Goal: Task Accomplishment & Management: Complete application form

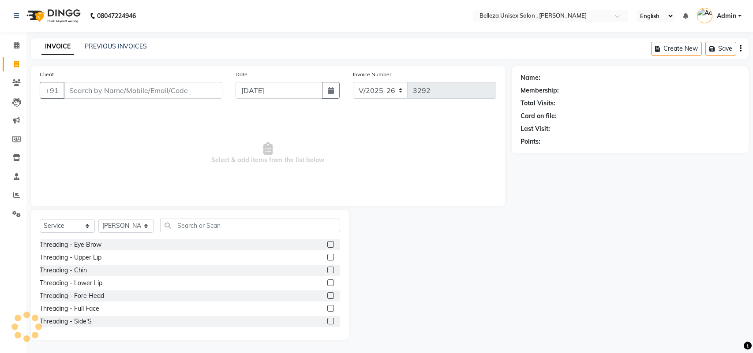
select select "4047"
select select "service"
select select "21517"
type input "cut"
click at [113, 267] on div "Haircut - Change Of Hair Style" at bounding box center [83, 270] width 87 height 9
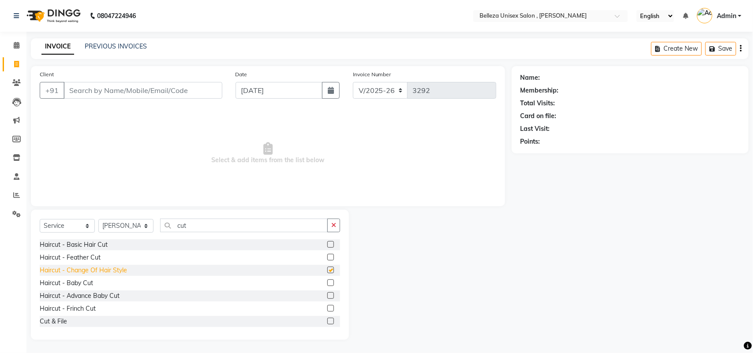
checkbox input "false"
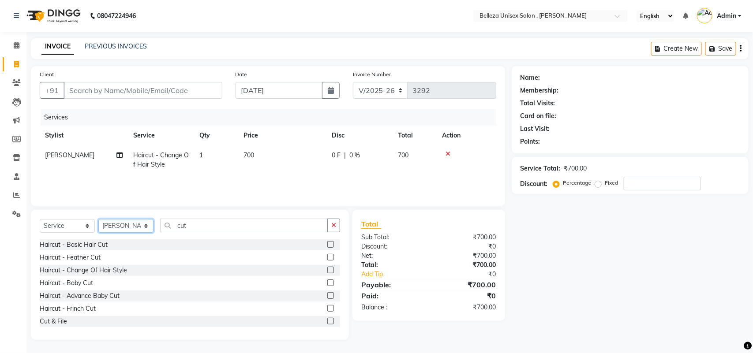
click at [122, 225] on select "Select Stylist [PERSON_NAME] Barsa Boss [PERSON_NAME] [PERSON_NAME] [PERSON_NAM…" at bounding box center [125, 226] width 55 height 14
select select "21520"
click at [98, 219] on select "Select Stylist [PERSON_NAME] Barsa Boss [PERSON_NAME] [PERSON_NAME] [PERSON_NAM…" at bounding box center [125, 226] width 55 height 14
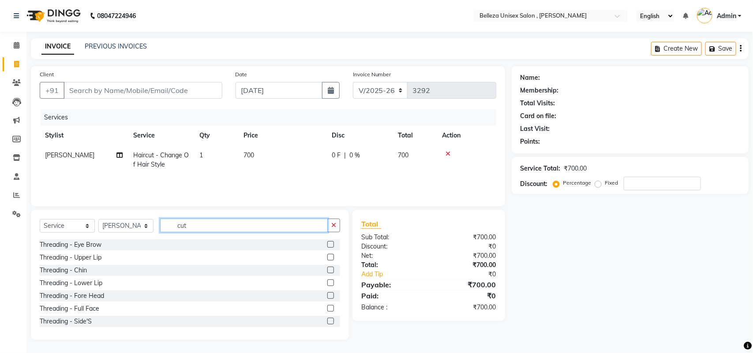
click at [195, 223] on input "cut" at bounding box center [244, 226] width 168 height 14
type input "c"
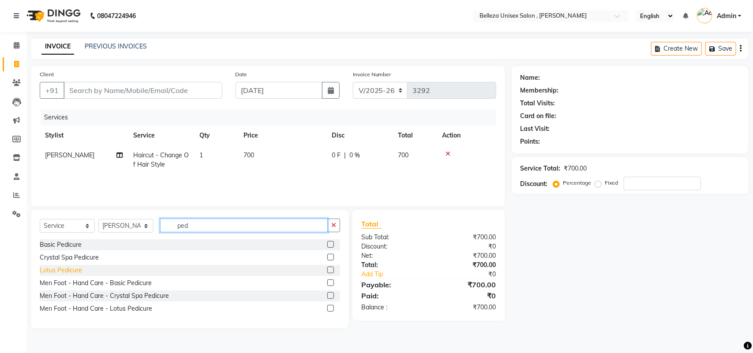
type input "ped"
click at [56, 269] on div "Lotus Pedicure" at bounding box center [61, 270] width 42 height 9
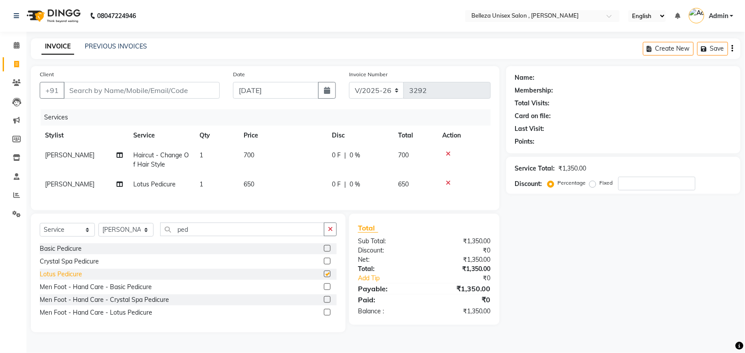
checkbox input "false"
click at [124, 237] on select "Select Stylist [PERSON_NAME] Barsa Boss [PERSON_NAME] [PERSON_NAME] [PERSON_NAM…" at bounding box center [125, 230] width 55 height 14
select select "74848"
click at [98, 231] on select "Select Stylist [PERSON_NAME] Barsa Boss [PERSON_NAME] [PERSON_NAME] [PERSON_NAM…" at bounding box center [125, 230] width 55 height 14
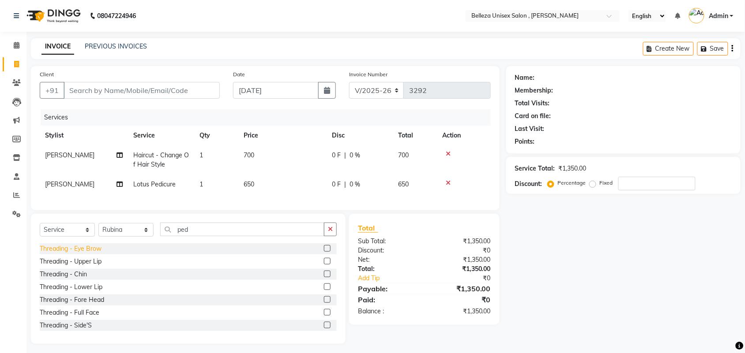
click at [82, 254] on div "Threading - Eye Brow" at bounding box center [71, 248] width 62 height 9
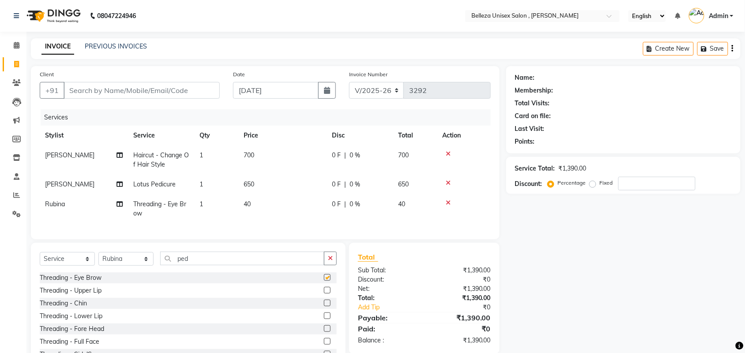
checkbox input "false"
click at [206, 263] on input "ped" at bounding box center [242, 259] width 164 height 14
type input "p"
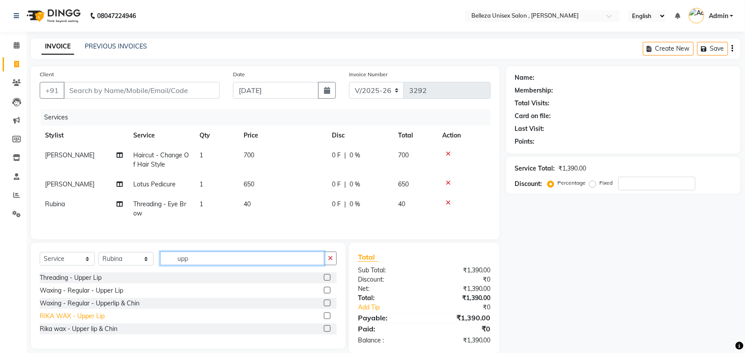
type input "upp"
click at [91, 321] on div "RIKA WAX - Upper Lip" at bounding box center [72, 316] width 65 height 9
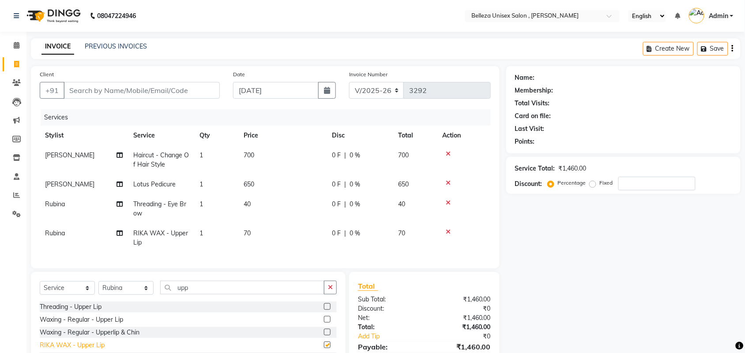
checkbox input "false"
click at [135, 87] on input "Client" at bounding box center [142, 90] width 156 height 17
type input "9"
type input "0"
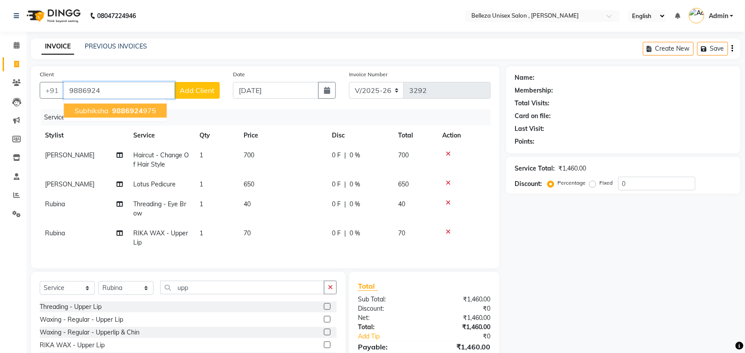
click at [86, 111] on span "subhiksha" at bounding box center [92, 110] width 34 height 9
type input "9886924975"
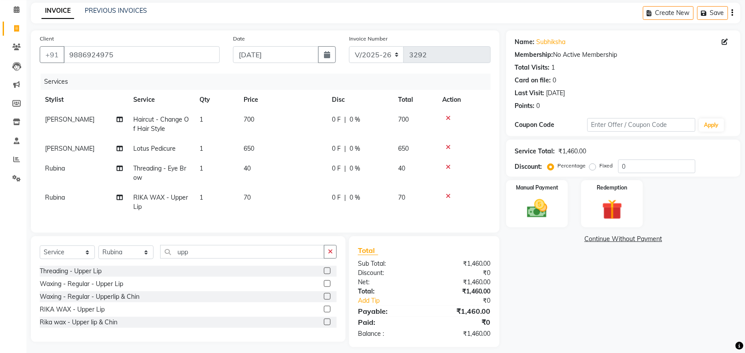
scroll to position [51, 0]
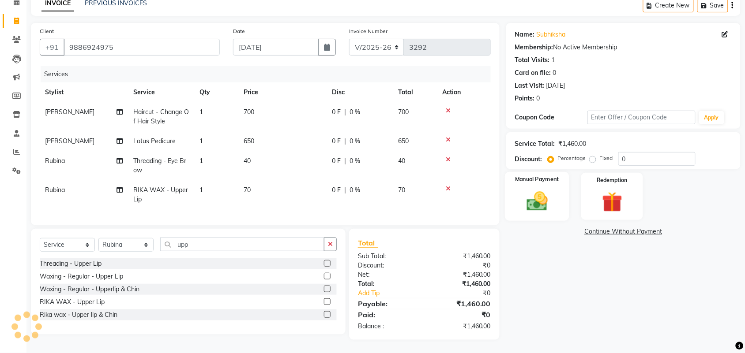
click at [536, 189] on img at bounding box center [537, 201] width 34 height 24
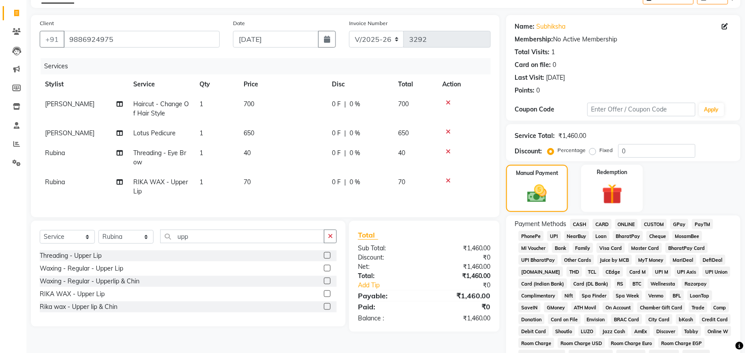
click at [552, 234] on span "UPI" at bounding box center [554, 236] width 14 height 10
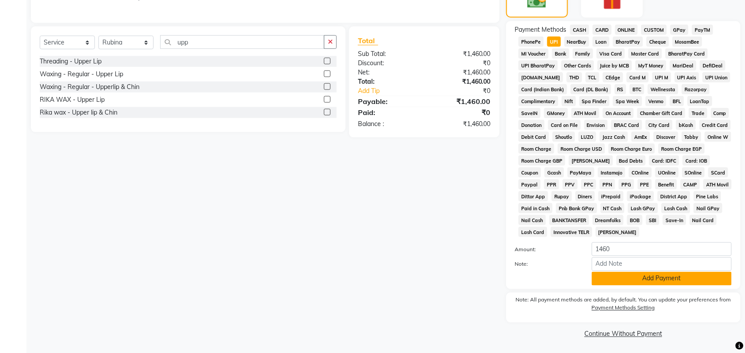
click at [619, 279] on button "Add Payment" at bounding box center [662, 279] width 140 height 14
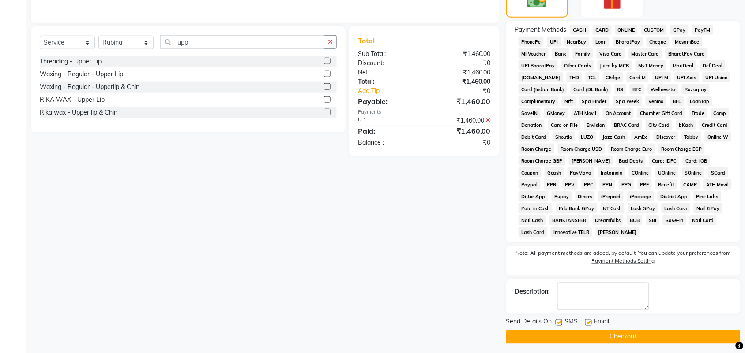
click at [598, 336] on button "Checkout" at bounding box center [623, 338] width 234 height 14
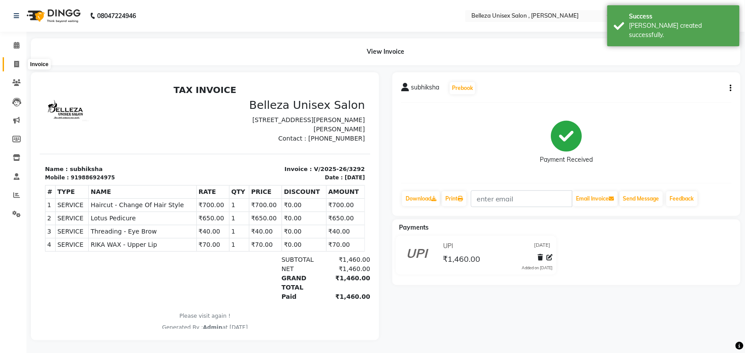
click at [20, 62] on span at bounding box center [16, 65] width 15 height 10
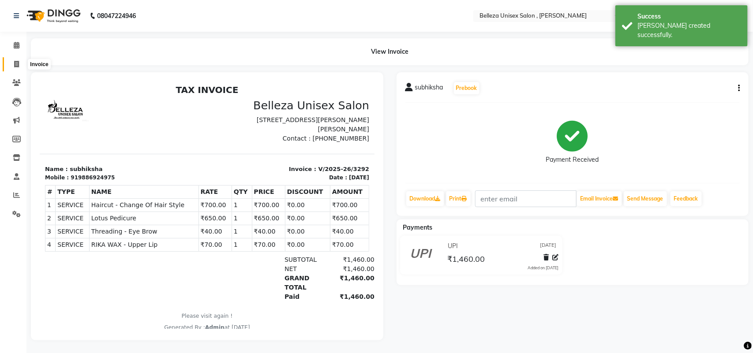
select select "4047"
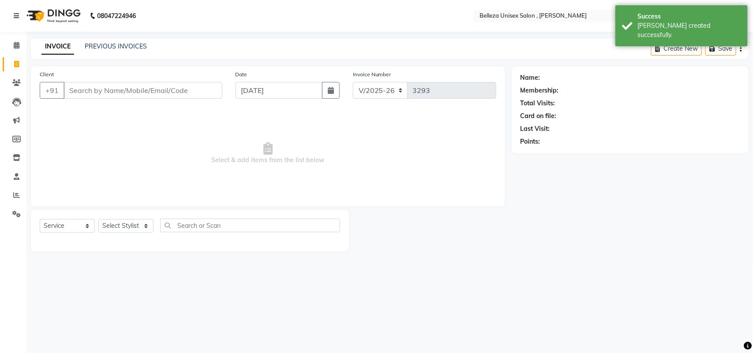
select select "product"
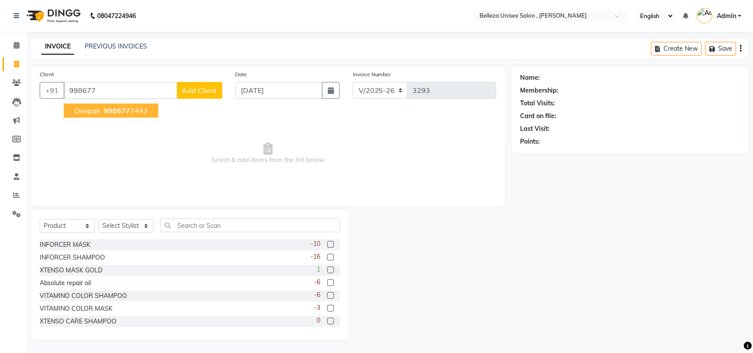
click at [128, 108] on span "998677" at bounding box center [117, 110] width 26 height 9
type input "9986777443"
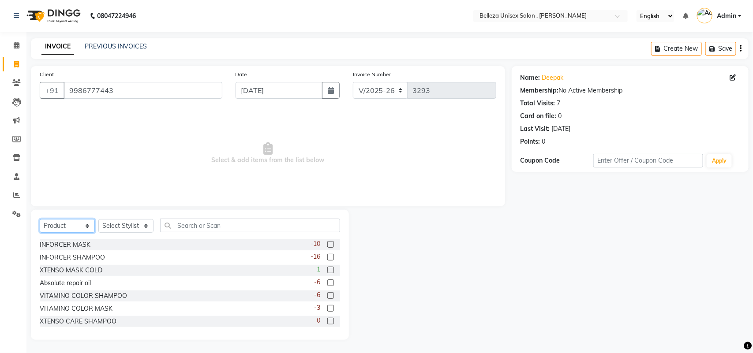
click at [83, 223] on select "Select Service Product Membership Package Voucher Prepaid Gift Card" at bounding box center [67, 226] width 55 height 14
select select "service"
click at [40, 219] on select "Select Service Product Membership Package Voucher Prepaid Gift Card" at bounding box center [67, 226] width 55 height 14
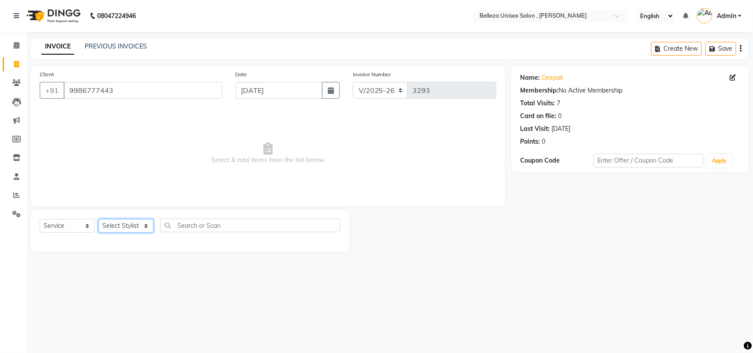
click at [131, 223] on select "Select Stylist [PERSON_NAME] Barsa Boss [PERSON_NAME] [PERSON_NAME] [PERSON_NAM…" at bounding box center [125, 226] width 55 height 14
select select "52542"
click at [98, 219] on select "Select Stylist [PERSON_NAME] Barsa Boss [PERSON_NAME] [PERSON_NAME] [PERSON_NAM…" at bounding box center [125, 226] width 55 height 14
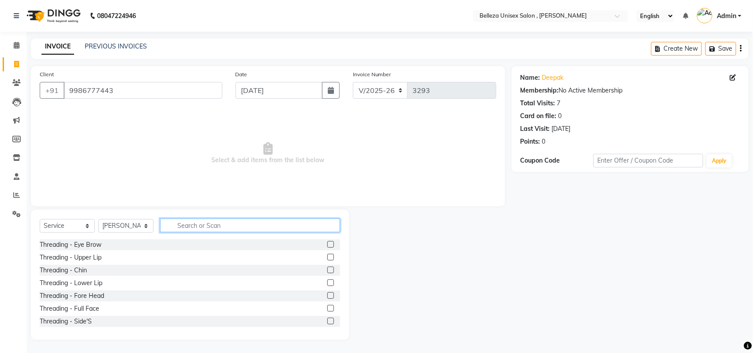
click at [184, 224] on input "text" at bounding box center [250, 226] width 180 height 14
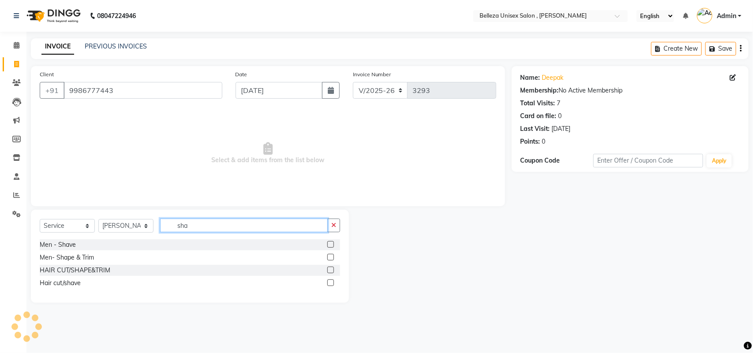
type input "sha"
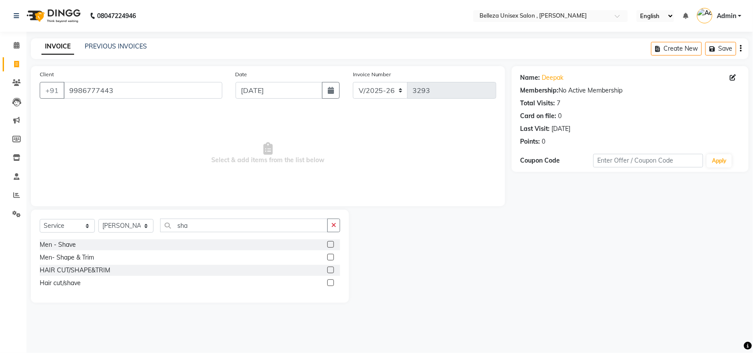
click at [330, 241] on label at bounding box center [330, 244] width 7 height 7
click at [330, 242] on input "checkbox" at bounding box center [330, 245] width 6 height 6
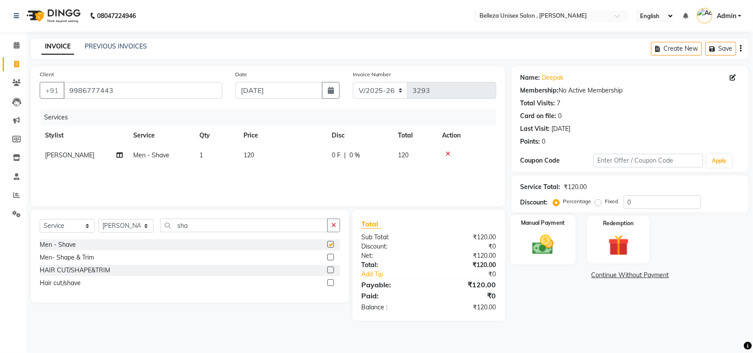
checkbox input "false"
click at [538, 245] on img at bounding box center [543, 245] width 35 height 25
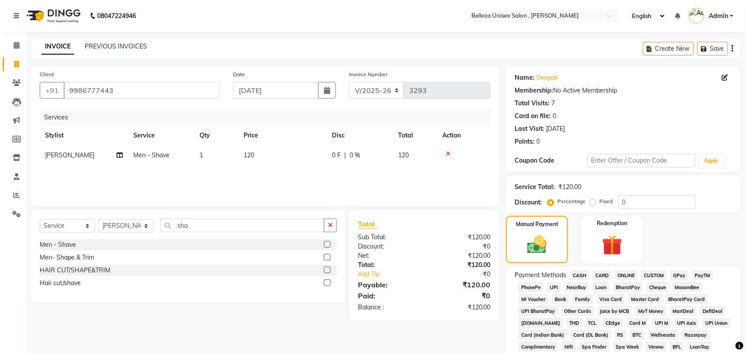
click at [623, 276] on span "ONLINE" at bounding box center [626, 276] width 23 height 10
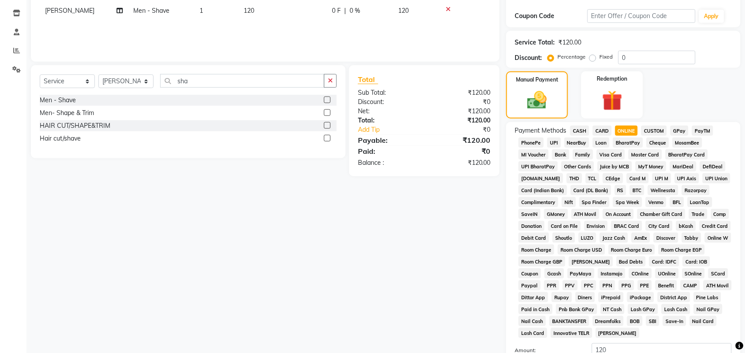
scroll to position [221, 0]
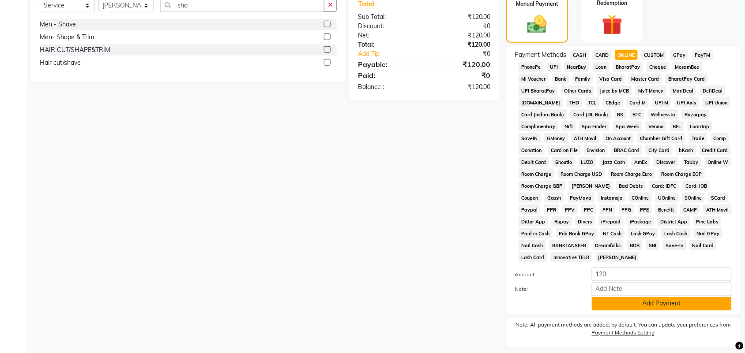
click at [627, 302] on button "Add Payment" at bounding box center [662, 304] width 140 height 14
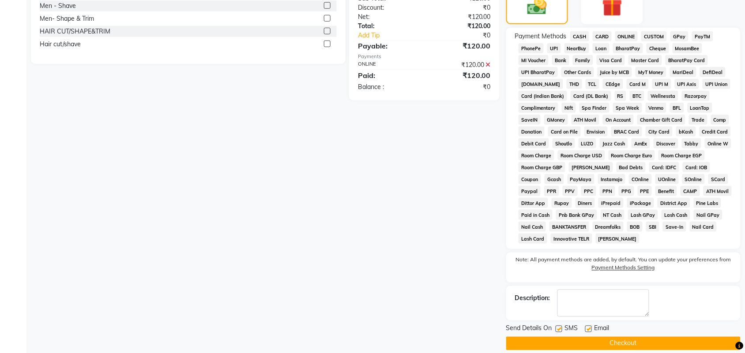
scroll to position [250, 0]
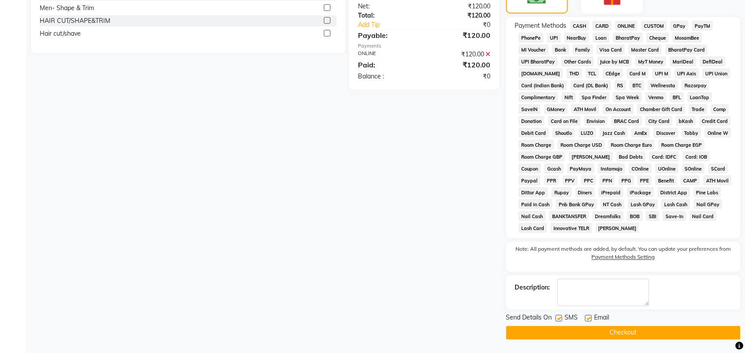
click at [586, 336] on button "Checkout" at bounding box center [623, 334] width 234 height 14
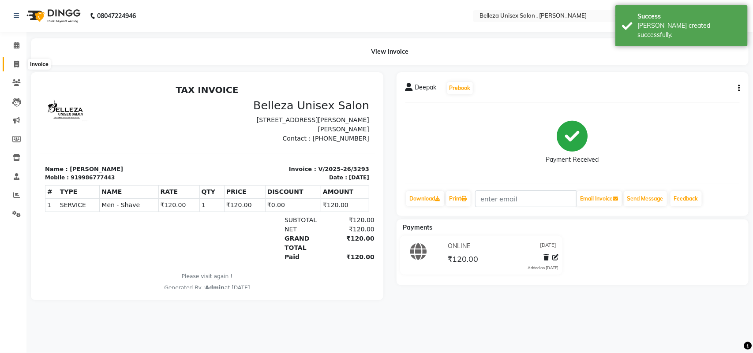
click at [21, 63] on span at bounding box center [16, 65] width 15 height 10
select select "service"
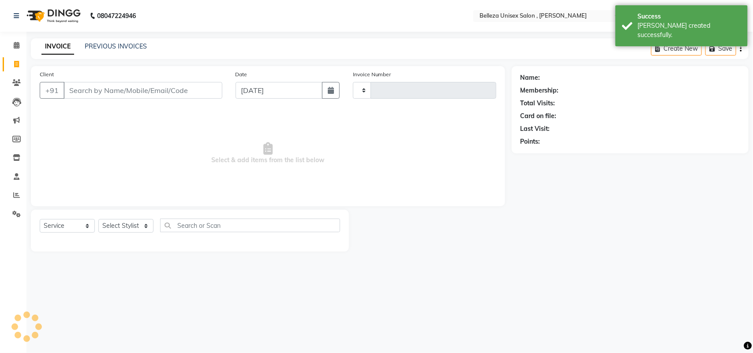
type input "3294"
select select "4047"
select select "product"
click at [177, 88] on input "Client" at bounding box center [143, 90] width 159 height 17
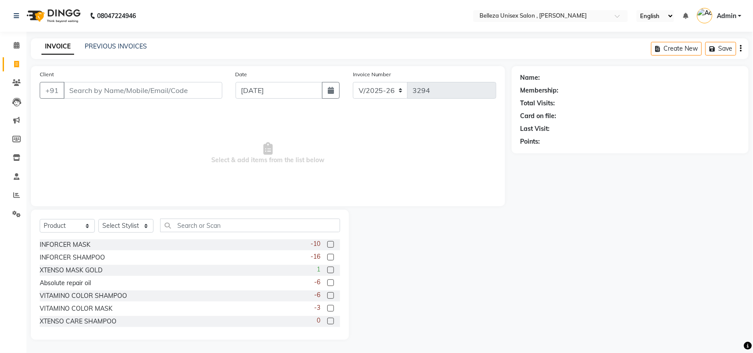
click at [178, 93] on input "Client" at bounding box center [143, 90] width 159 height 17
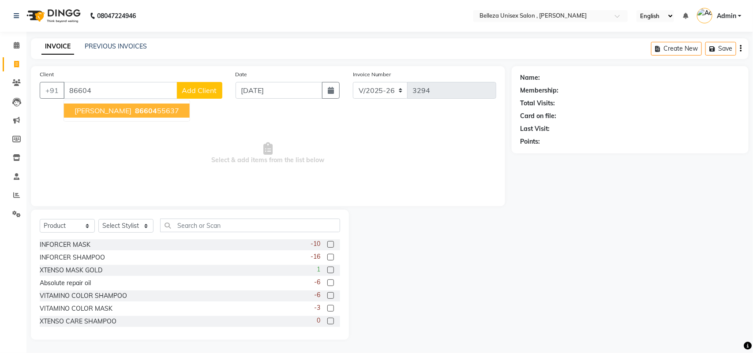
click at [139, 111] on ngb-highlight "86604 55637" at bounding box center [156, 110] width 46 height 9
type input "8660455637"
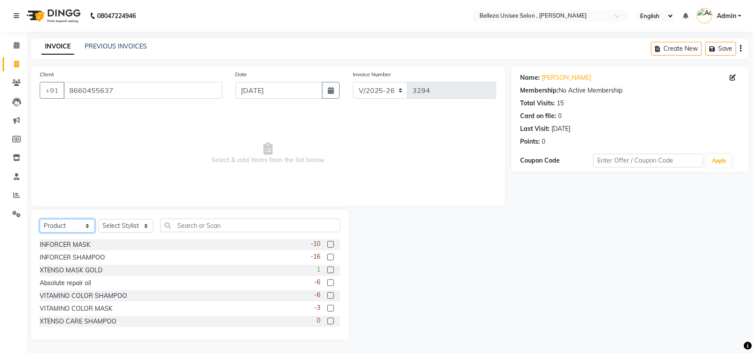
click at [78, 225] on select "Select Service Product Membership Package Voucher Prepaid Gift Card" at bounding box center [67, 226] width 55 height 14
select select "service"
click at [40, 219] on select "Select Service Product Membership Package Voucher Prepaid Gift Card" at bounding box center [67, 226] width 55 height 14
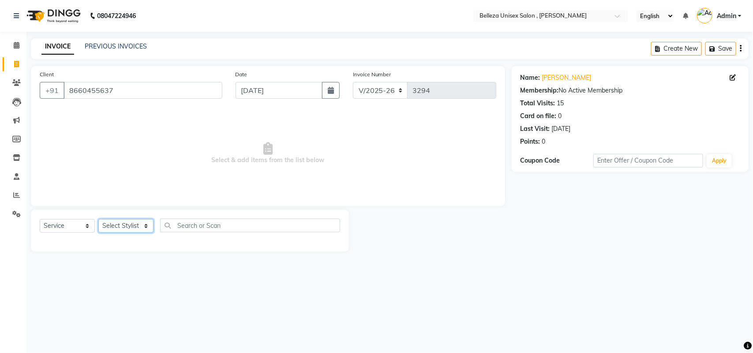
drag, startPoint x: 138, startPoint y: 225, endPoint x: 147, endPoint y: 226, distance: 9.3
click at [142, 225] on select "Select Stylist [PERSON_NAME] Barsa Boss [PERSON_NAME] [PERSON_NAME] [PERSON_NAM…" at bounding box center [125, 226] width 55 height 14
select select "74848"
click at [98, 219] on select "Select Stylist [PERSON_NAME] Barsa Boss [PERSON_NAME] [PERSON_NAME] [PERSON_NAM…" at bounding box center [125, 226] width 55 height 14
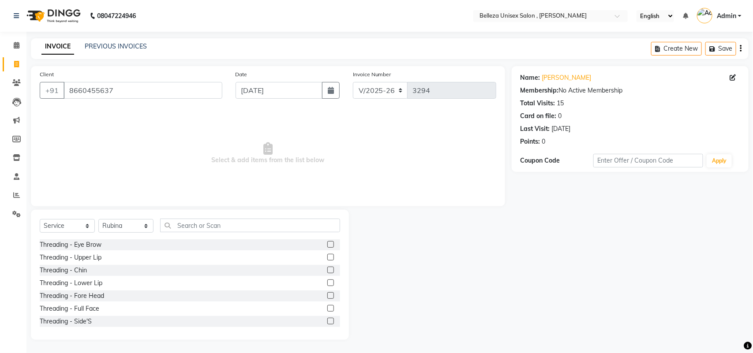
click at [327, 243] on label at bounding box center [330, 244] width 7 height 7
click at [327, 243] on input "checkbox" at bounding box center [330, 245] width 6 height 6
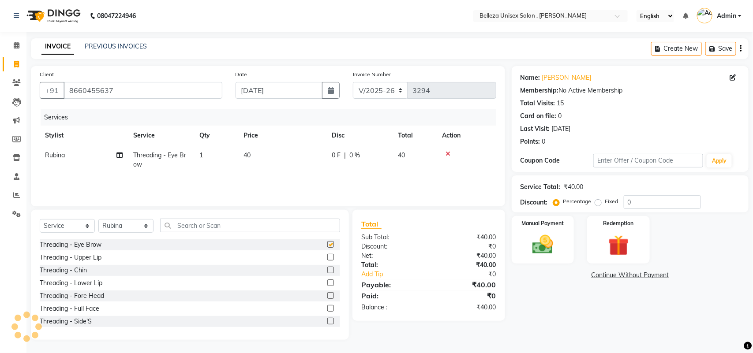
checkbox input "false"
click at [138, 228] on select "Select Stylist [PERSON_NAME] Barsa Boss [PERSON_NAME] [PERSON_NAME] [PERSON_NAM…" at bounding box center [125, 226] width 55 height 14
select select "21578"
click at [98, 219] on select "Select Stylist [PERSON_NAME] Barsa Boss [PERSON_NAME] [PERSON_NAME] [PERSON_NAM…" at bounding box center [125, 226] width 55 height 14
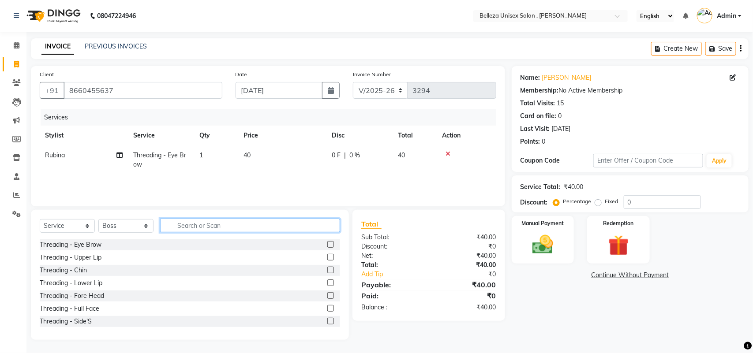
click at [222, 222] on input "text" at bounding box center [250, 226] width 180 height 14
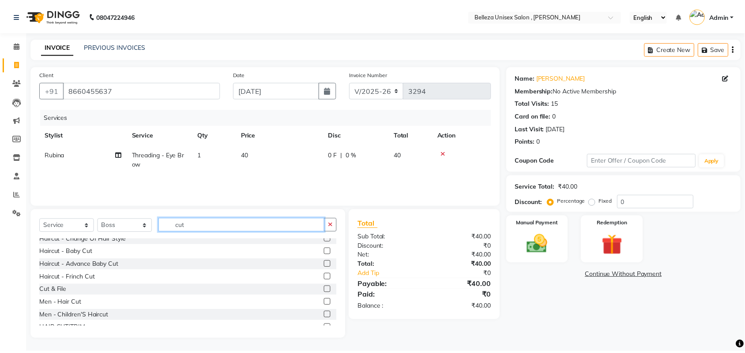
scroll to position [55, 0]
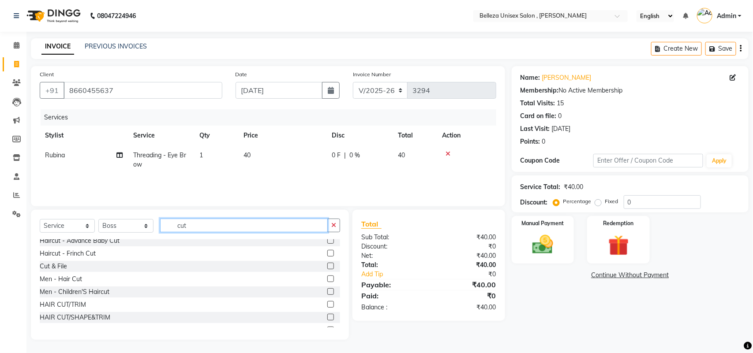
type input "cut"
click at [327, 276] on label at bounding box center [330, 279] width 7 height 7
click at [327, 277] on input "checkbox" at bounding box center [330, 280] width 6 height 6
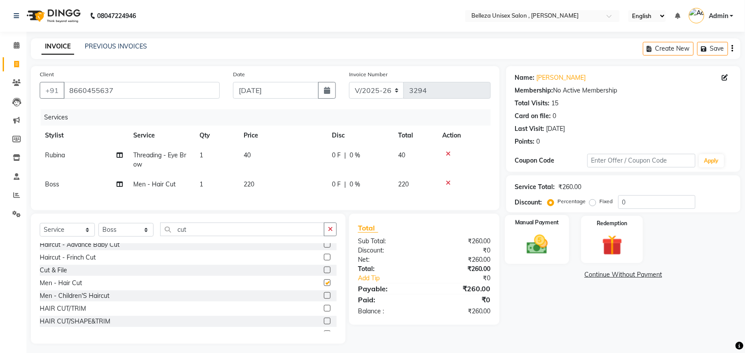
checkbox input "false"
click at [537, 242] on img at bounding box center [537, 245] width 34 height 24
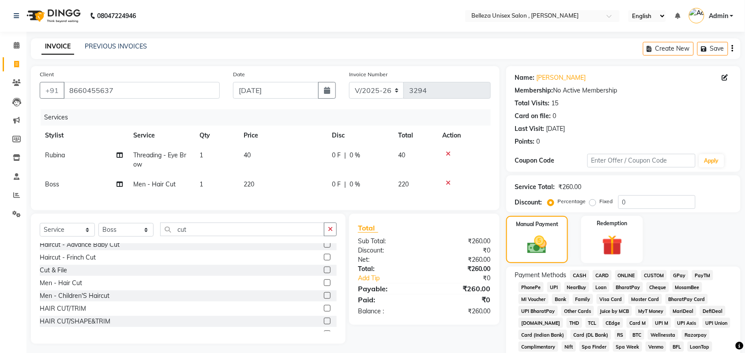
click at [554, 286] on span "UPI" at bounding box center [554, 287] width 14 height 10
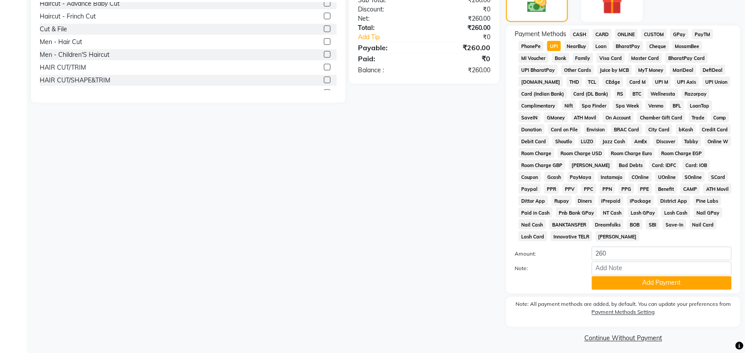
scroll to position [246, 0]
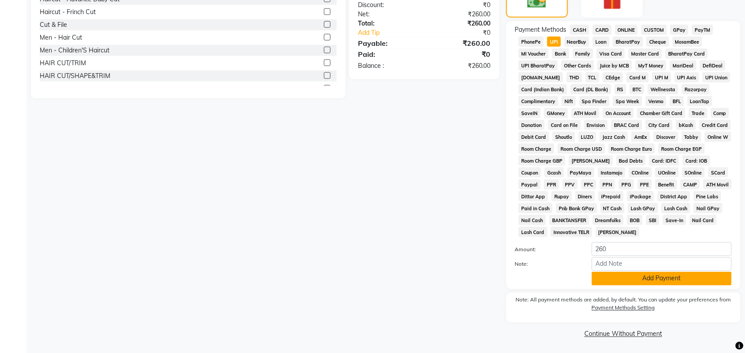
click at [662, 281] on button "Add Payment" at bounding box center [662, 279] width 140 height 14
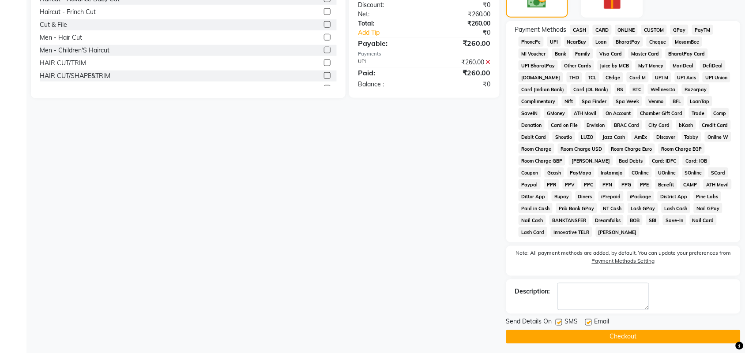
click at [571, 338] on button "Checkout" at bounding box center [623, 338] width 234 height 14
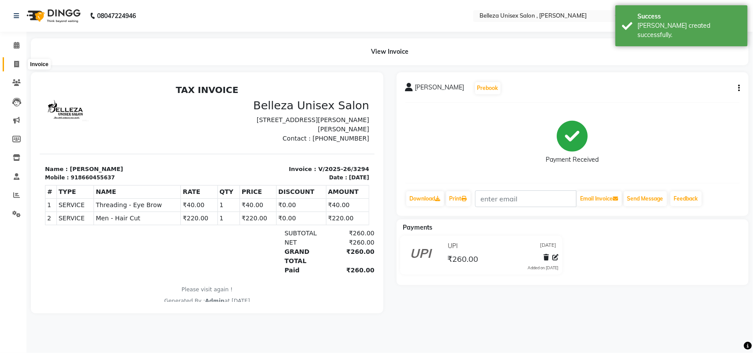
click at [12, 63] on span at bounding box center [16, 65] width 15 height 10
select select "service"
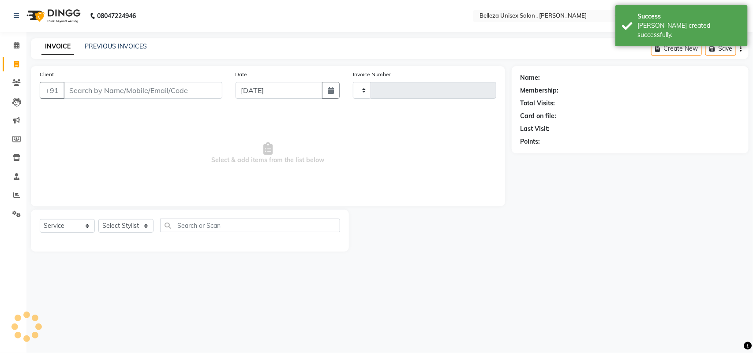
type input "3295"
select select "4047"
select select "product"
click at [207, 89] on input "Client" at bounding box center [143, 90] width 159 height 17
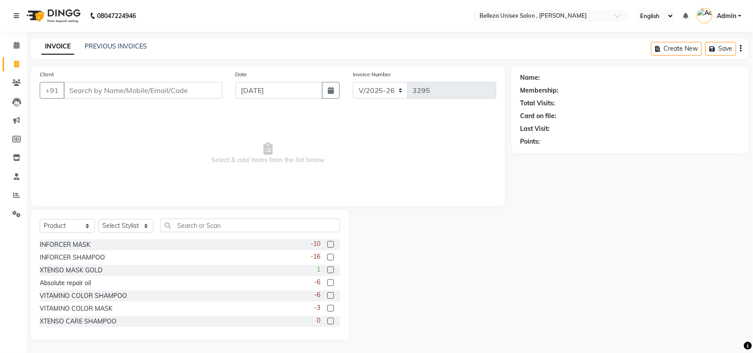
type input "6"
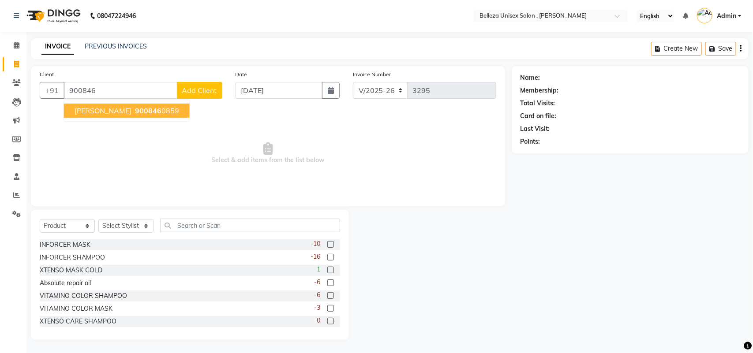
click at [90, 109] on span "[PERSON_NAME]" at bounding box center [103, 110] width 57 height 9
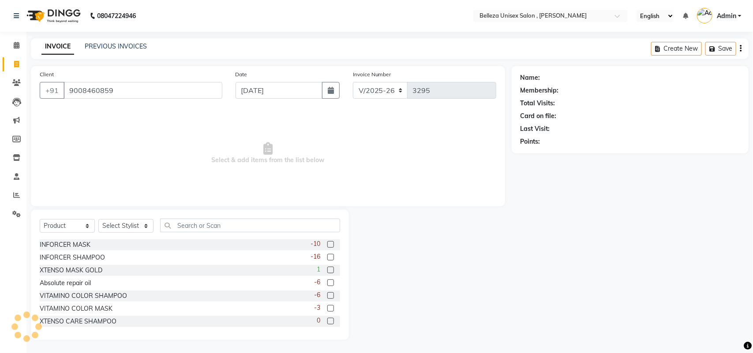
type input "9008460859"
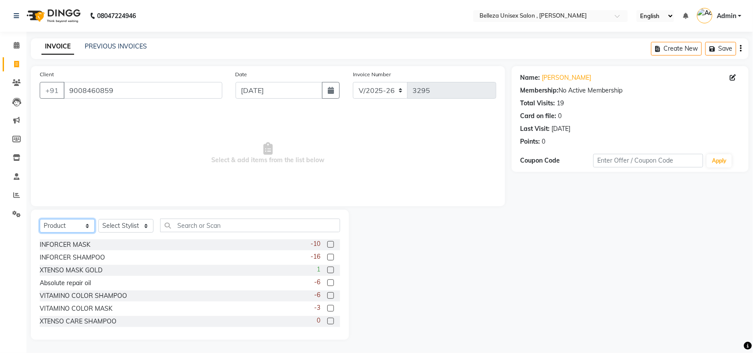
click at [60, 230] on select "Select Service Product Membership Package Voucher Prepaid Gift Card" at bounding box center [67, 226] width 55 height 14
select select "service"
click at [40, 219] on select "Select Service Product Membership Package Voucher Prepaid Gift Card" at bounding box center [67, 226] width 55 height 14
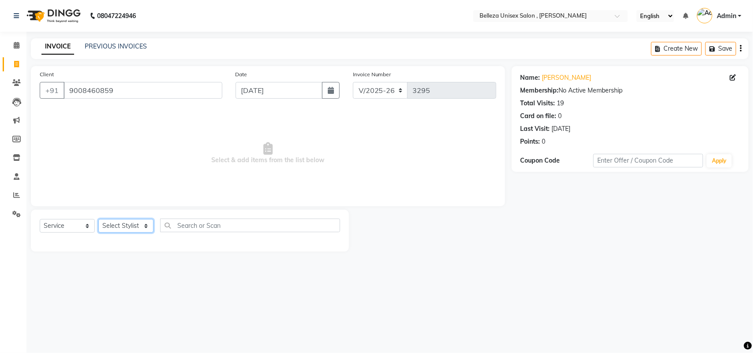
click at [103, 230] on select "Select Stylist [PERSON_NAME] Barsa Boss [PERSON_NAME] [PERSON_NAME] [PERSON_NAM…" at bounding box center [125, 226] width 55 height 14
select select "21517"
click at [98, 219] on select "Select Stylist [PERSON_NAME] Barsa Boss [PERSON_NAME] [PERSON_NAME] [PERSON_NAM…" at bounding box center [125, 226] width 55 height 14
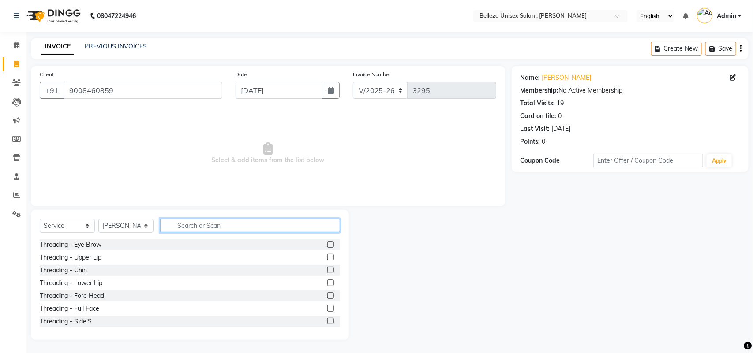
click at [187, 222] on input "text" at bounding box center [250, 226] width 180 height 14
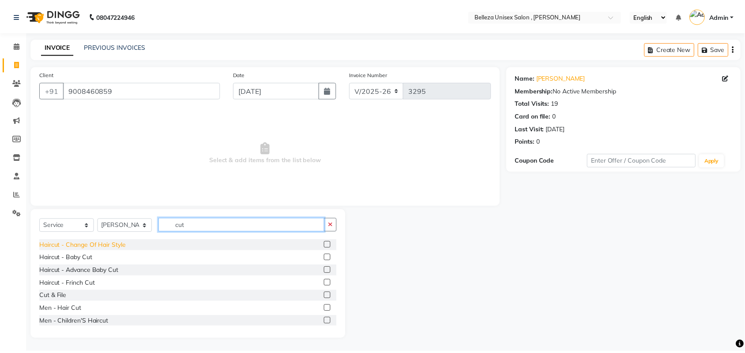
scroll to position [65, 0]
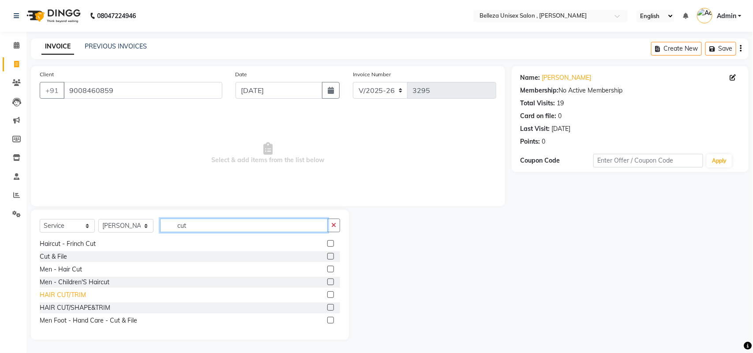
type input "cut"
click at [78, 292] on div "HAIR CUT/TRIM" at bounding box center [63, 295] width 46 height 9
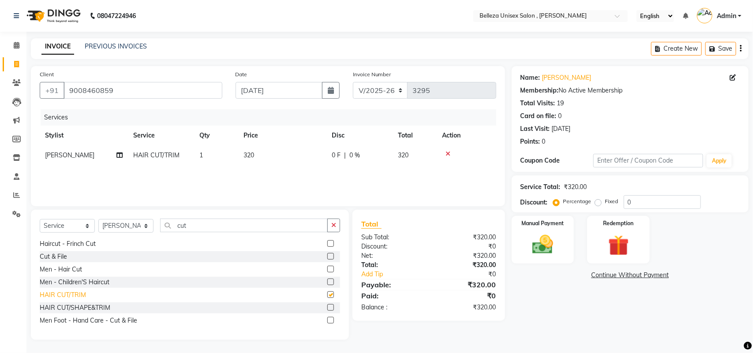
checkbox input "false"
click at [535, 230] on div "Manual Payment" at bounding box center [543, 240] width 65 height 50
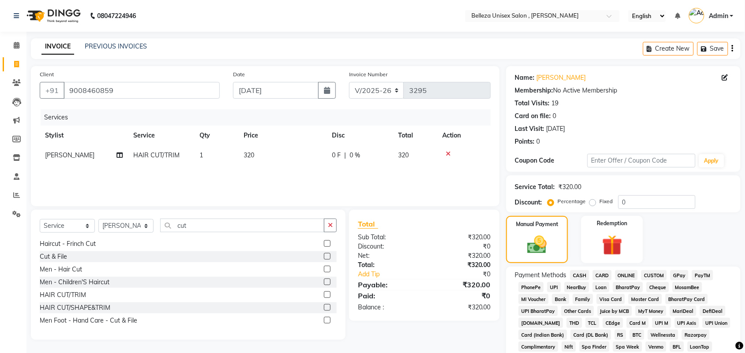
click at [554, 288] on span "UPI" at bounding box center [554, 287] width 14 height 10
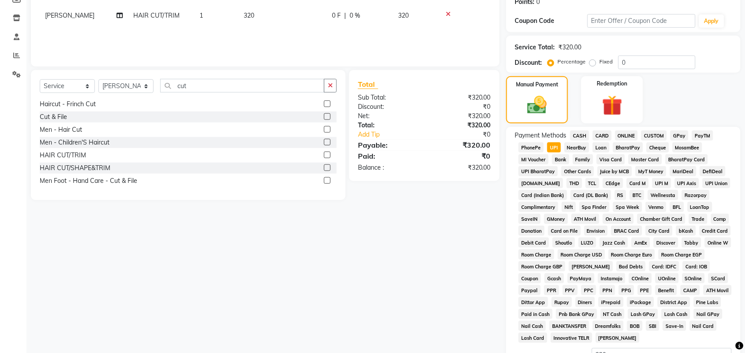
scroll to position [246, 0]
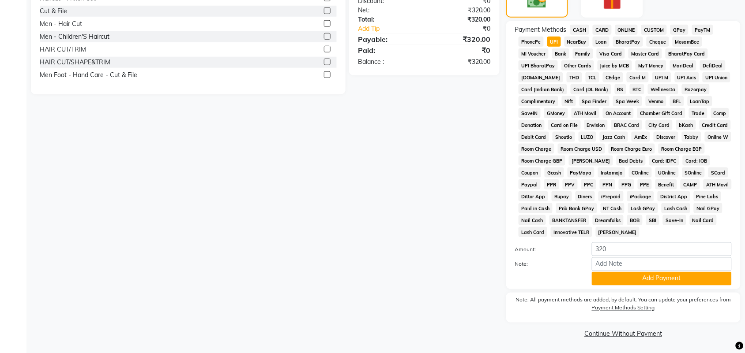
click at [624, 271] on div "Note:" at bounding box center [623, 265] width 230 height 15
click at [622, 276] on button "Add Payment" at bounding box center [662, 279] width 140 height 14
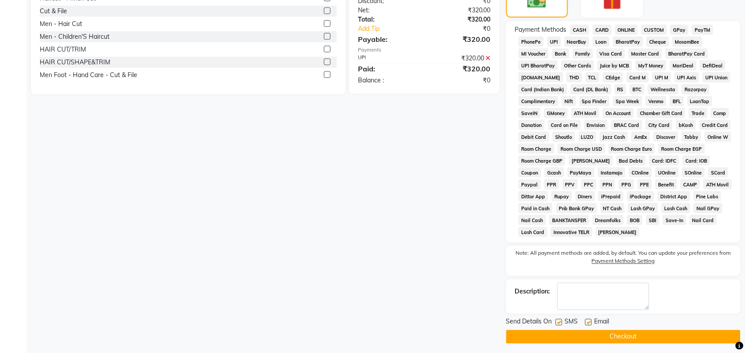
click at [595, 335] on button "Checkout" at bounding box center [623, 338] width 234 height 14
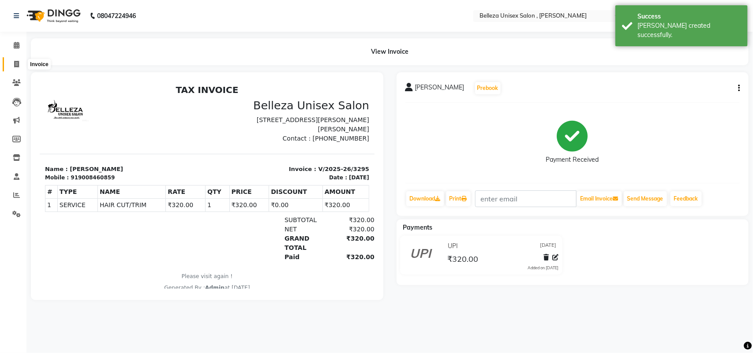
click at [13, 63] on span at bounding box center [16, 65] width 15 height 10
select select "service"
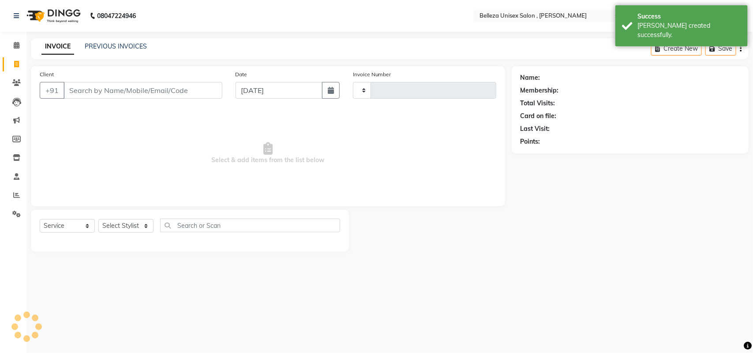
type input "3296"
select select "4047"
select select "product"
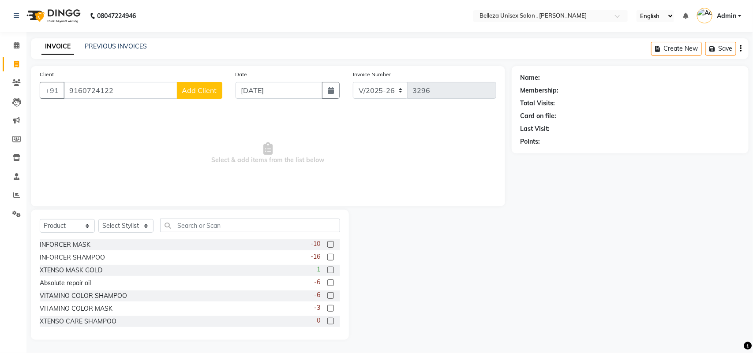
type input "9160724122"
click at [207, 94] on span "Add Client" at bounding box center [199, 90] width 35 height 9
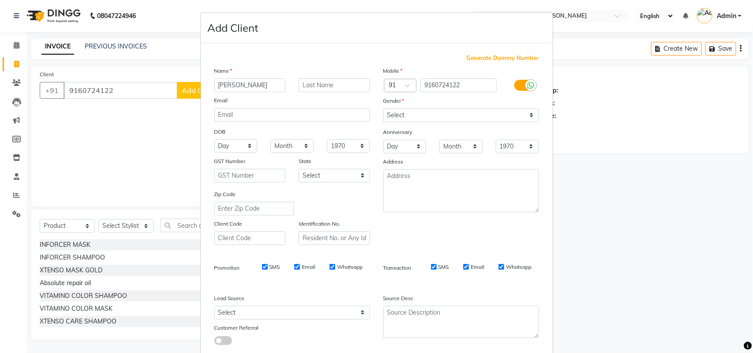
type input "[PERSON_NAME]"
click at [524, 116] on select "Select [DEMOGRAPHIC_DATA] [DEMOGRAPHIC_DATA] Other Prefer Not To Say" at bounding box center [461, 116] width 156 height 14
select select "[DEMOGRAPHIC_DATA]"
click at [383, 109] on select "Select [DEMOGRAPHIC_DATA] [DEMOGRAPHIC_DATA] Other Prefer Not To Say" at bounding box center [461, 116] width 156 height 14
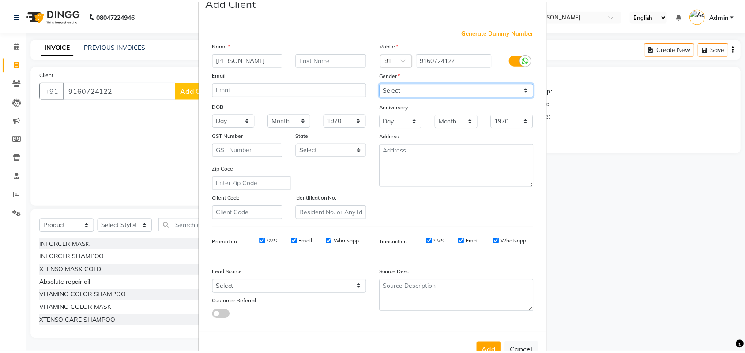
scroll to position [51, 0]
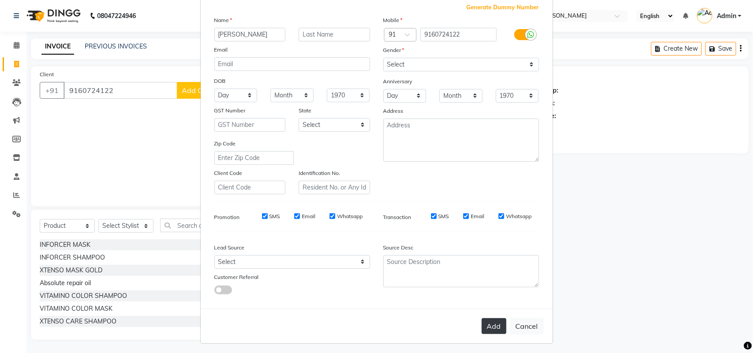
click at [494, 325] on button "Add" at bounding box center [494, 327] width 25 height 16
select select
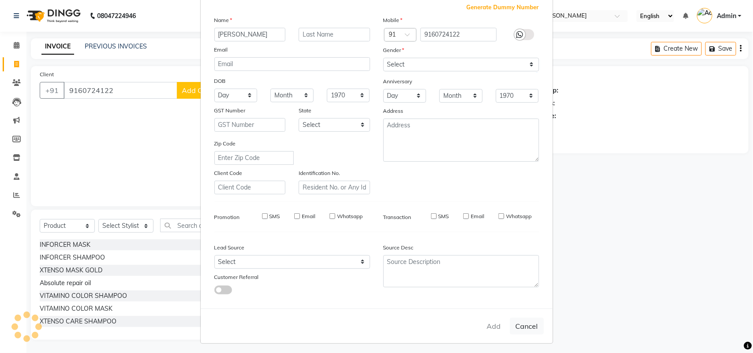
select select
checkbox input "false"
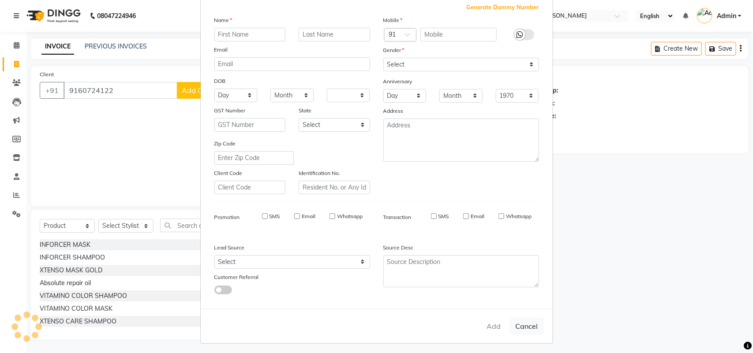
checkbox input "false"
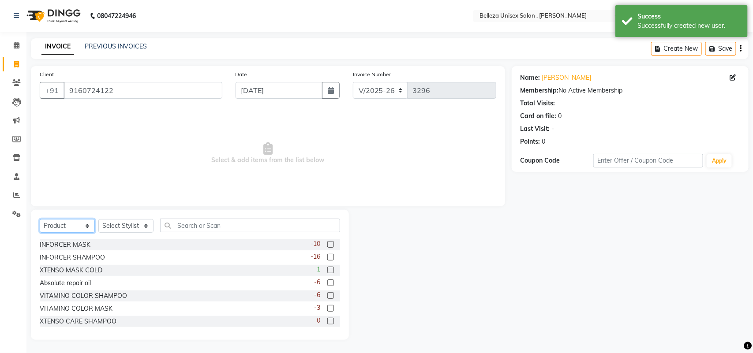
click at [86, 224] on select "Select Service Product Membership Package Voucher Prepaid Gift Card" at bounding box center [67, 226] width 55 height 14
select select "service"
click at [40, 219] on select "Select Service Product Membership Package Voucher Prepaid Gift Card" at bounding box center [67, 226] width 55 height 14
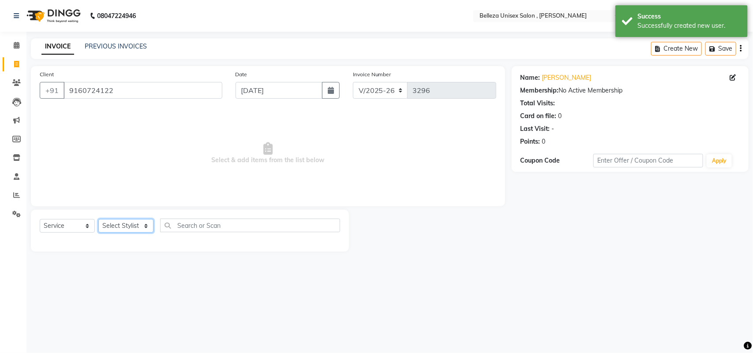
drag, startPoint x: 126, startPoint y: 222, endPoint x: 132, endPoint y: 222, distance: 5.3
click at [127, 222] on select "Select Stylist [PERSON_NAME] Barsa Boss [PERSON_NAME] [PERSON_NAME] [PERSON_NAM…" at bounding box center [125, 226] width 55 height 14
select select "21578"
click at [98, 219] on select "Select Stylist [PERSON_NAME] Barsa Boss [PERSON_NAME] [PERSON_NAME] [PERSON_NAM…" at bounding box center [125, 226] width 55 height 14
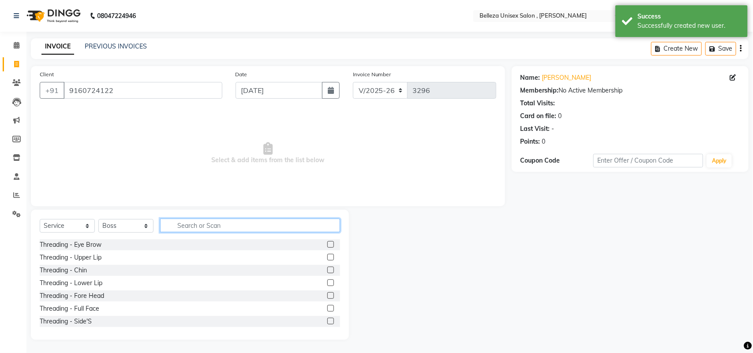
click at [182, 223] on input "text" at bounding box center [250, 226] width 180 height 14
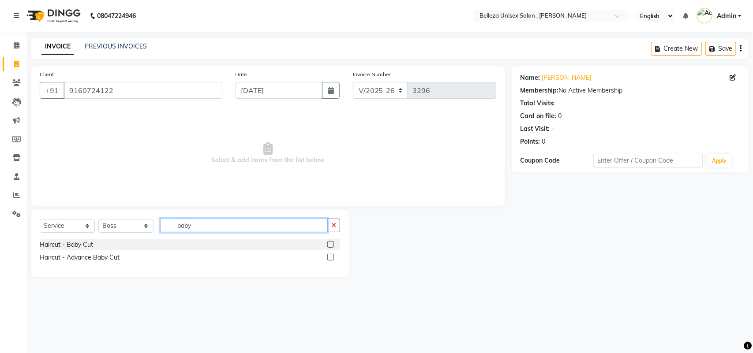
type input "baby"
click at [330, 243] on label at bounding box center [330, 244] width 7 height 7
click at [330, 243] on input "checkbox" at bounding box center [330, 245] width 6 height 6
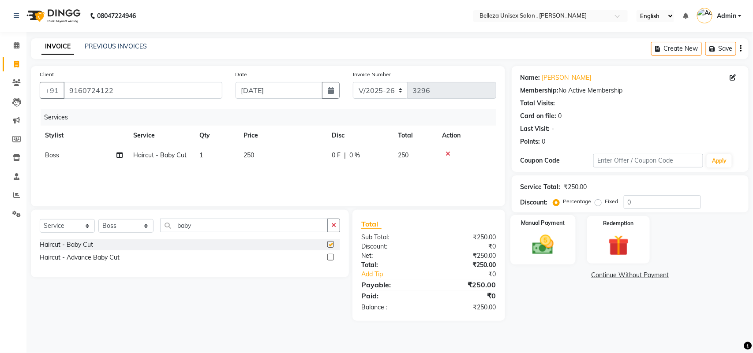
checkbox input "false"
click at [540, 240] on img at bounding box center [543, 245] width 35 height 25
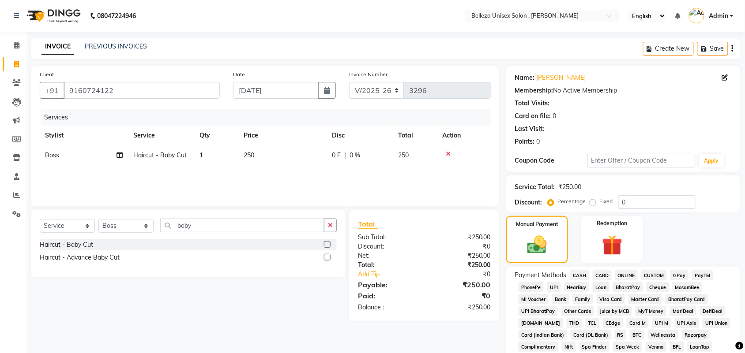
click at [556, 286] on span "UPI" at bounding box center [554, 287] width 14 height 10
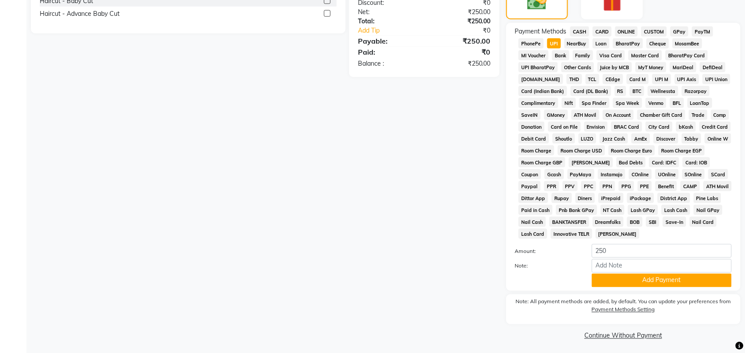
scroll to position [246, 0]
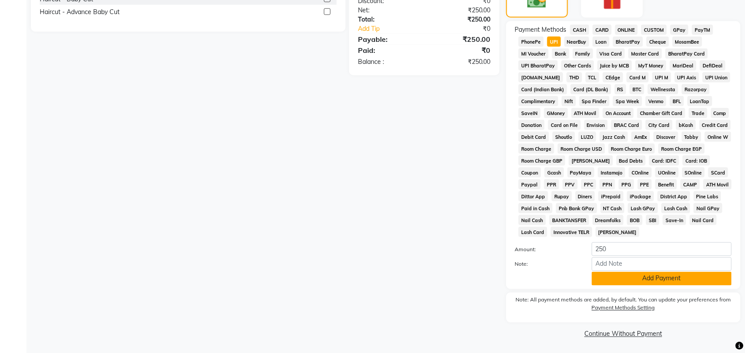
click at [620, 285] on button "Add Payment" at bounding box center [662, 279] width 140 height 14
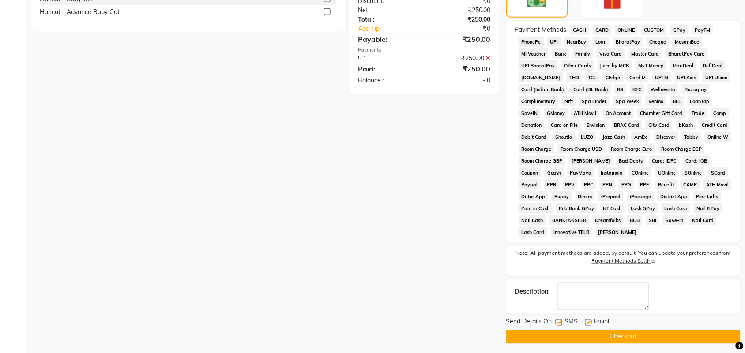
drag, startPoint x: 576, startPoint y: 323, endPoint x: 566, endPoint y: 329, distance: 11.3
click at [569, 327] on span "SMS" at bounding box center [571, 323] width 13 height 11
click at [546, 340] on button "Checkout" at bounding box center [623, 338] width 234 height 14
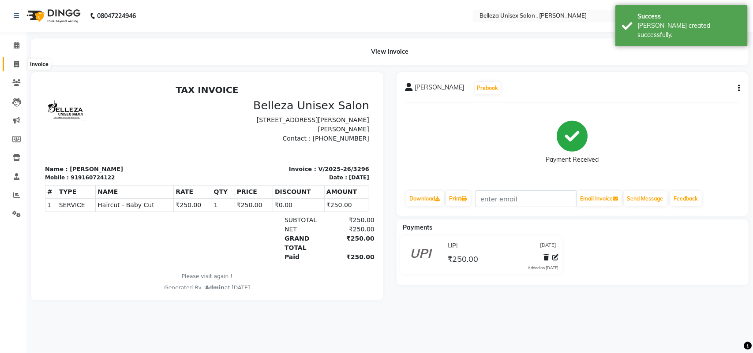
click at [18, 60] on span at bounding box center [16, 65] width 15 height 10
select select "service"
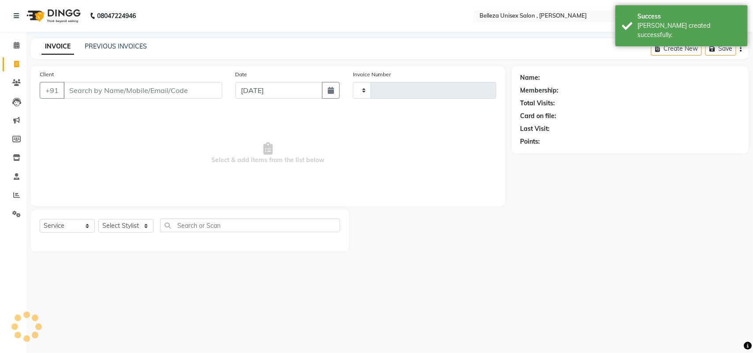
type input "3297"
select select "4047"
select select "product"
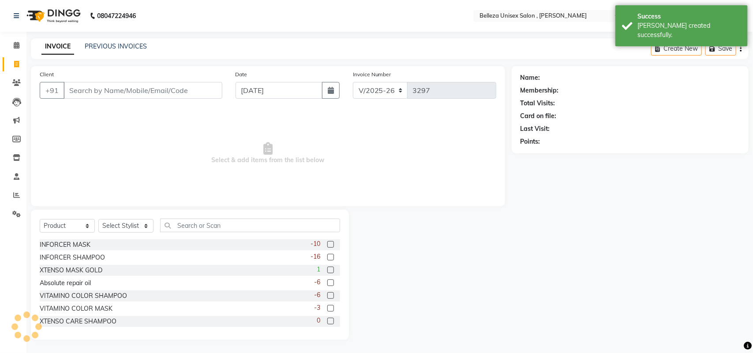
click at [197, 91] on input "Client" at bounding box center [143, 90] width 159 height 17
